Goal: Find specific page/section

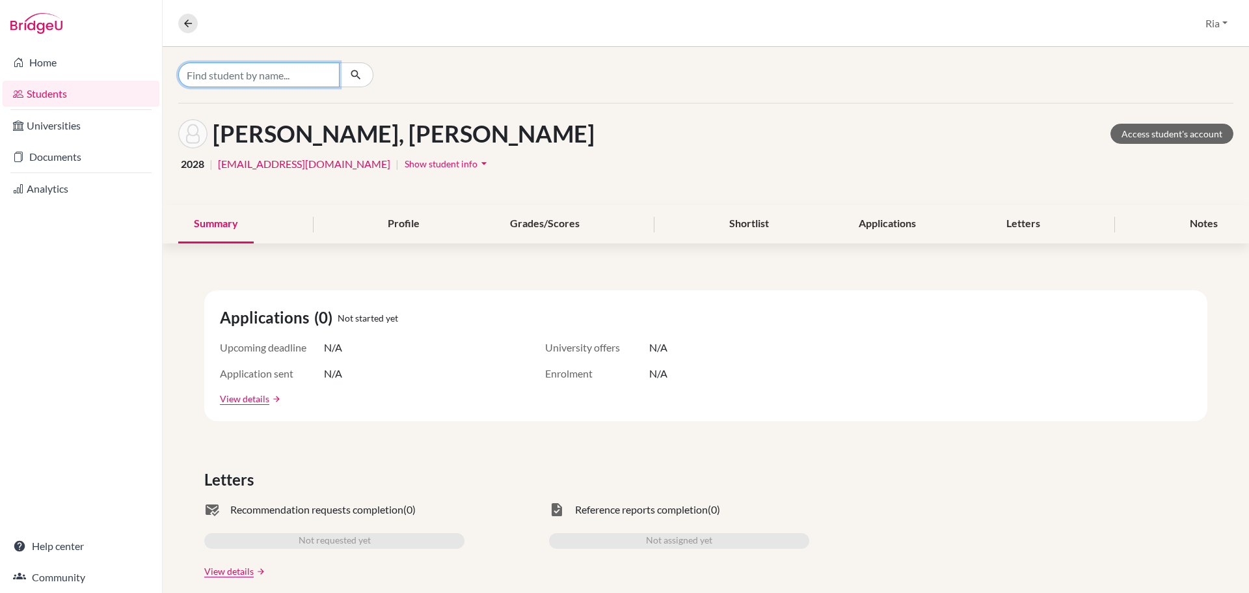
click at [224, 72] on input "Find student by name..." at bounding box center [258, 74] width 161 height 25
type input "serene"
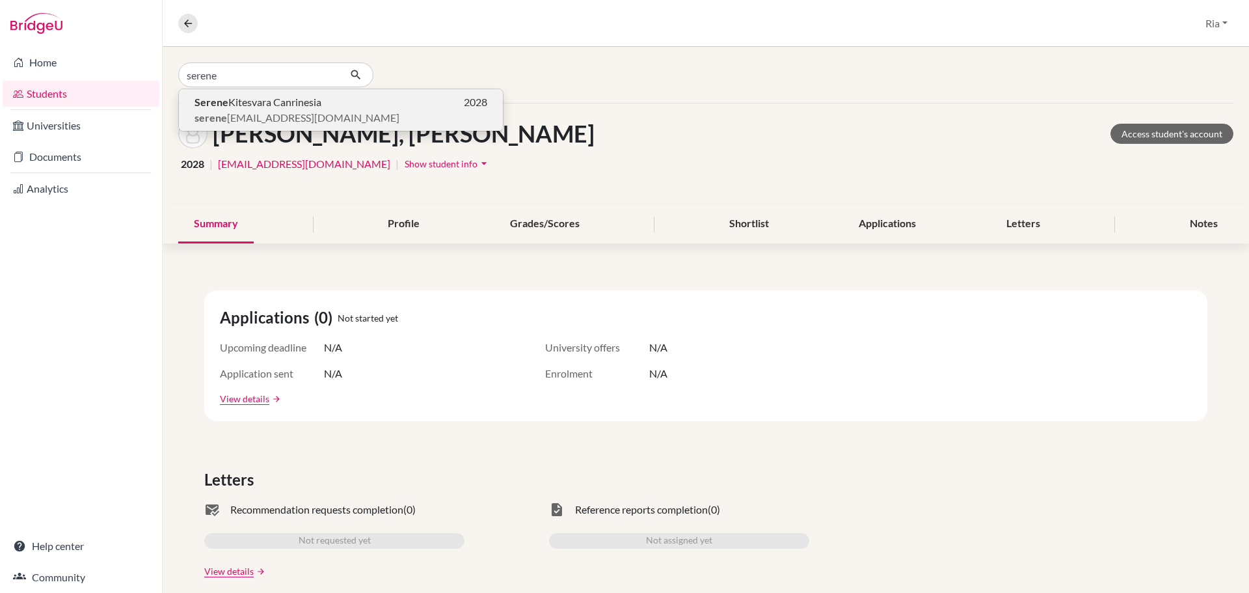
click at [260, 107] on span "Serene Kitesvara Canrinesia" at bounding box center [257, 102] width 127 height 16
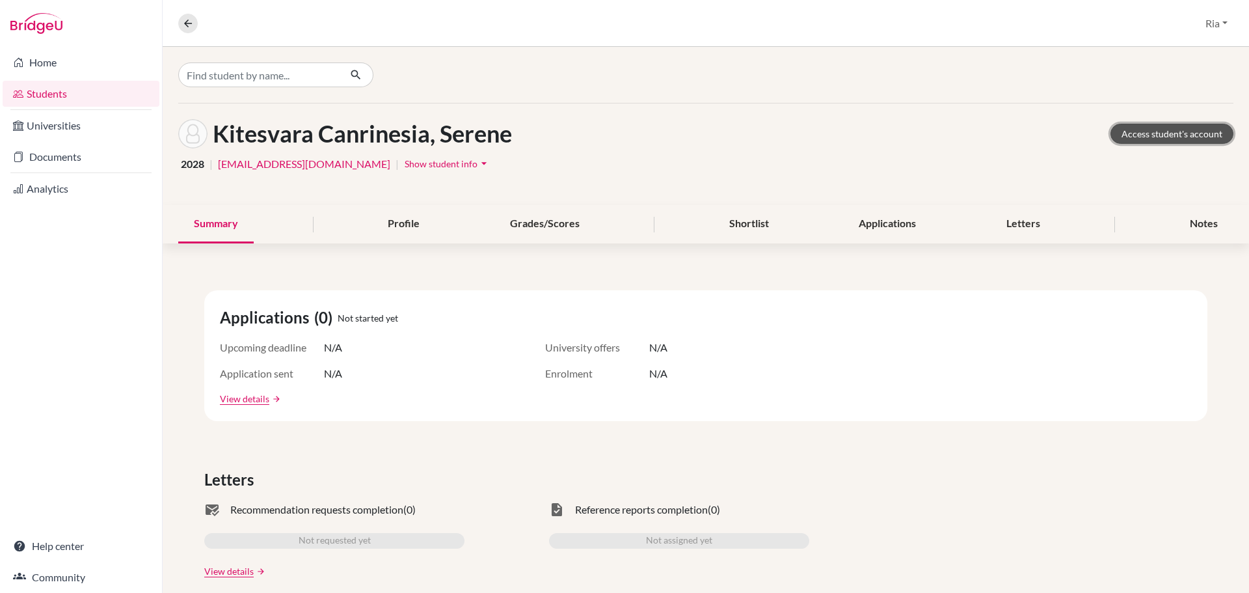
click at [1175, 126] on link "Access student's account" at bounding box center [1171, 134] width 123 height 20
